Goal: Understand process/instructions: Learn how to perform a task or action

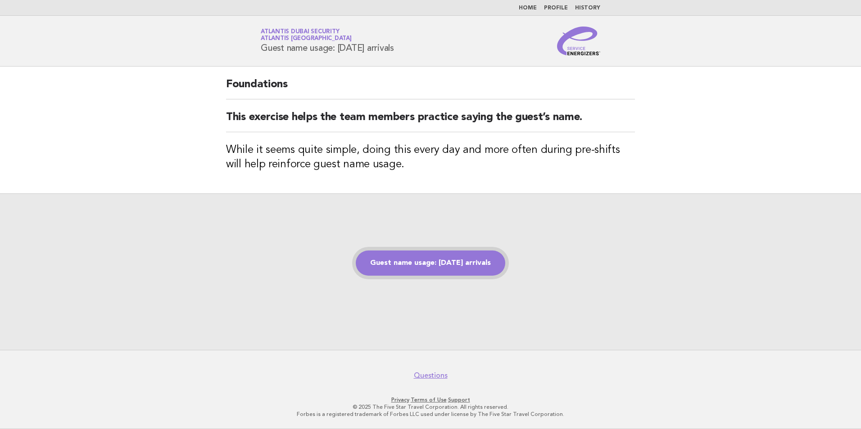
drag, startPoint x: 0, startPoint y: 0, endPoint x: 422, endPoint y: 261, distance: 496.2
click at [422, 261] on link "Guest name usage: [DATE] arrivals" at bounding box center [430, 263] width 149 height 25
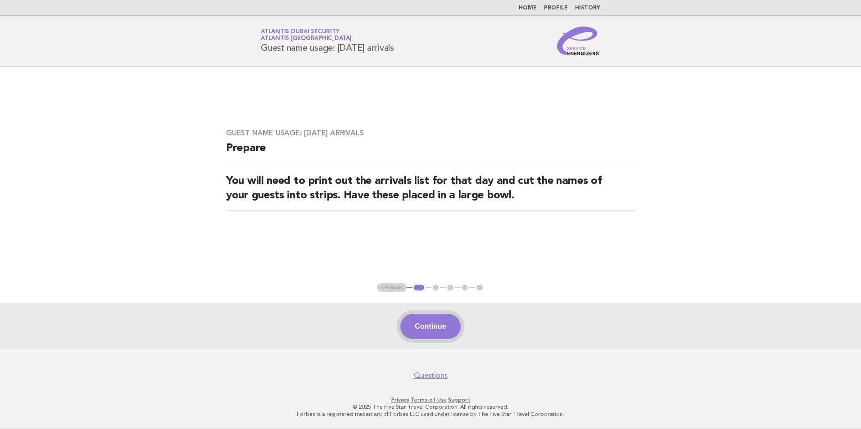
click at [435, 327] on button "Continue" at bounding box center [430, 326] width 60 height 25
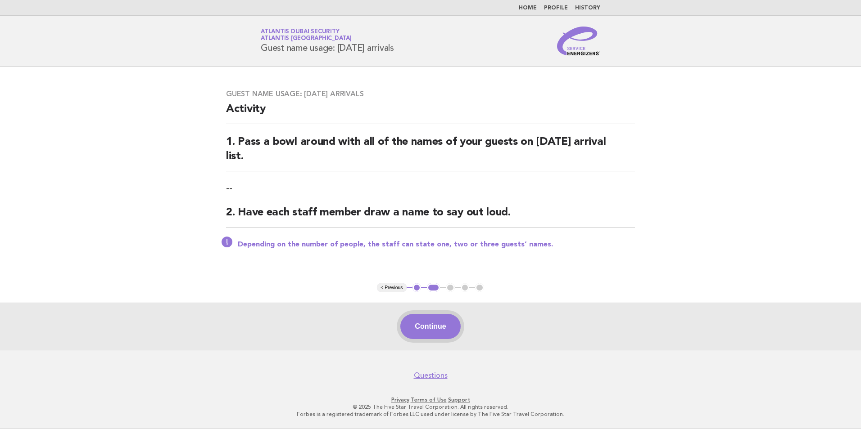
click at [431, 325] on button "Continue" at bounding box center [430, 326] width 60 height 25
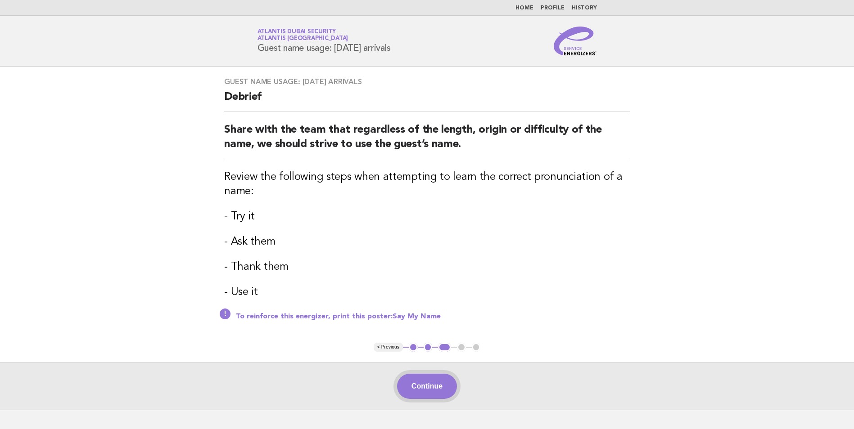
click at [428, 381] on button "Continue" at bounding box center [427, 386] width 60 height 25
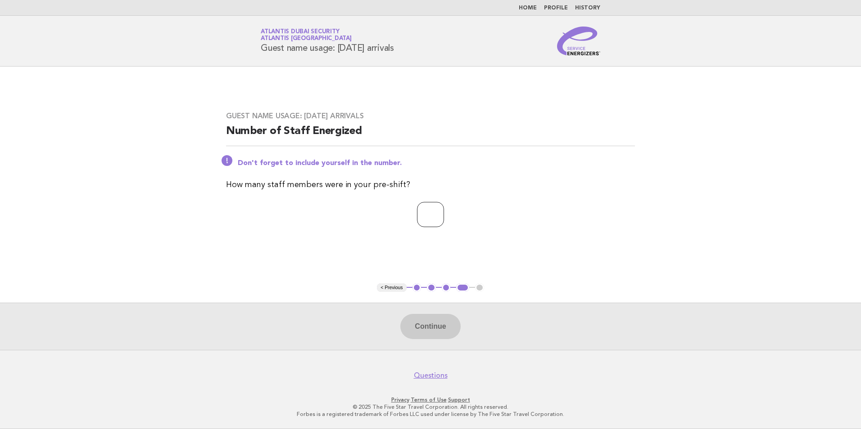
click at [421, 211] on input "number" at bounding box center [430, 214] width 27 height 25
type input "*"
click at [437, 325] on button "Continue" at bounding box center [430, 326] width 60 height 25
